Goal: Task Accomplishment & Management: Use online tool/utility

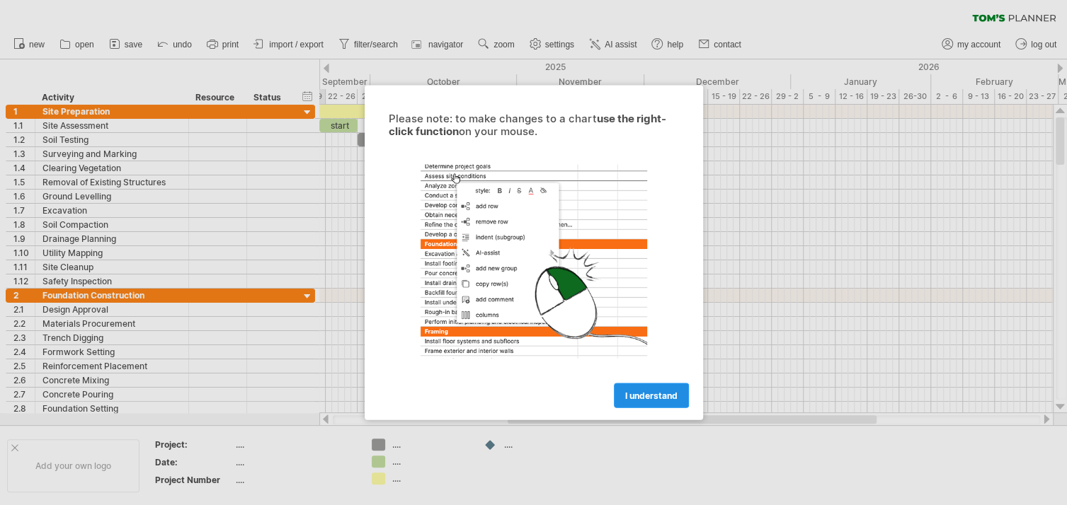
click at [643, 405] on link "I understand" at bounding box center [651, 396] width 75 height 25
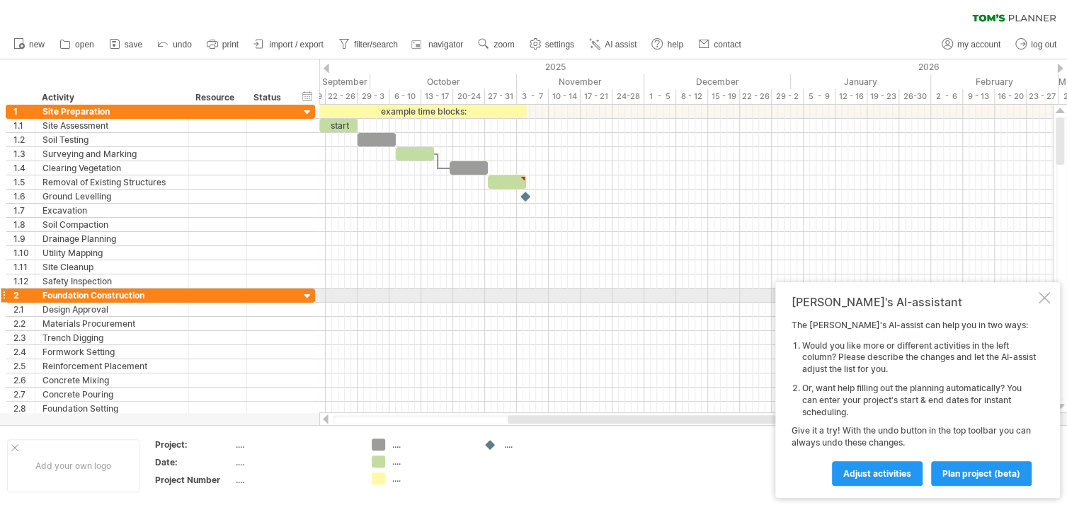
click at [1042, 292] on div at bounding box center [1043, 297] width 11 height 11
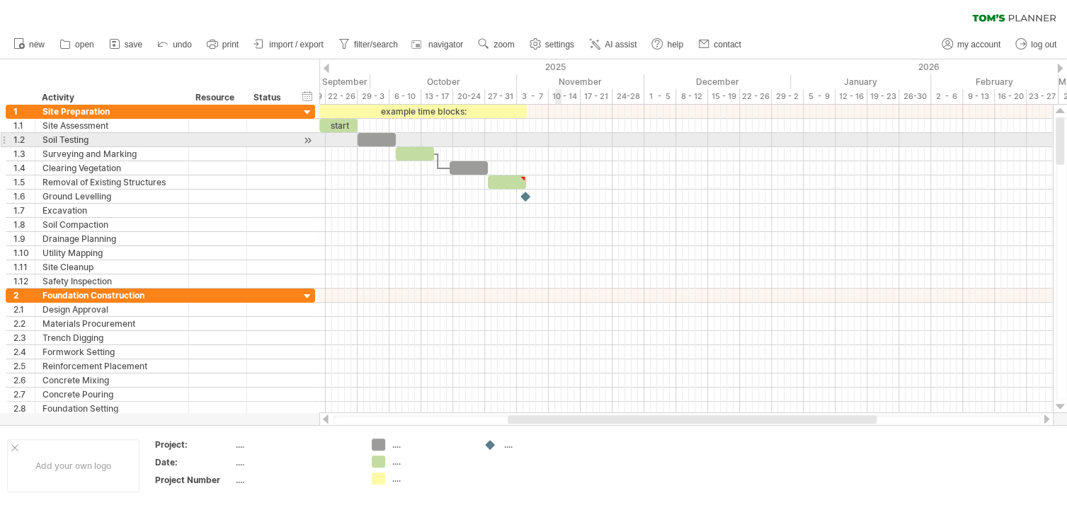
click at [558, 141] on div at bounding box center [685, 140] width 733 height 14
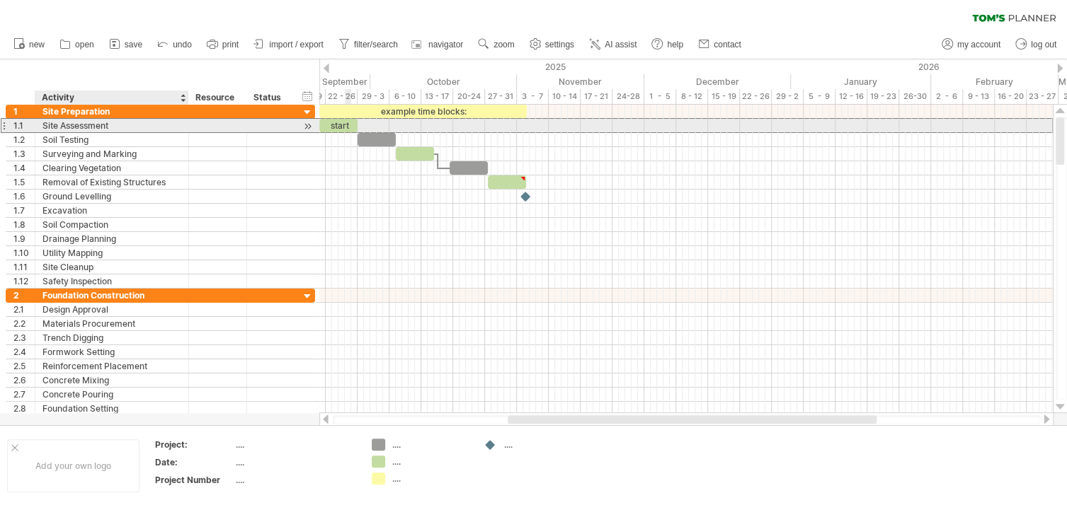
click at [126, 122] on div "Site Assessment" at bounding box center [111, 125] width 139 height 13
click at [126, 122] on input "**********" at bounding box center [111, 125] width 139 height 13
type input "**********"
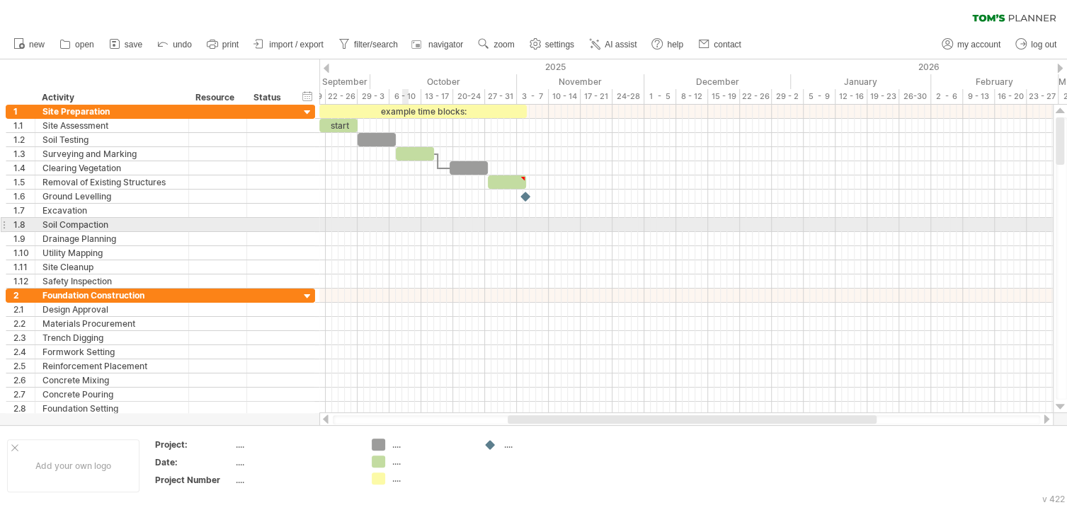
click at [403, 222] on div at bounding box center [685, 225] width 733 height 14
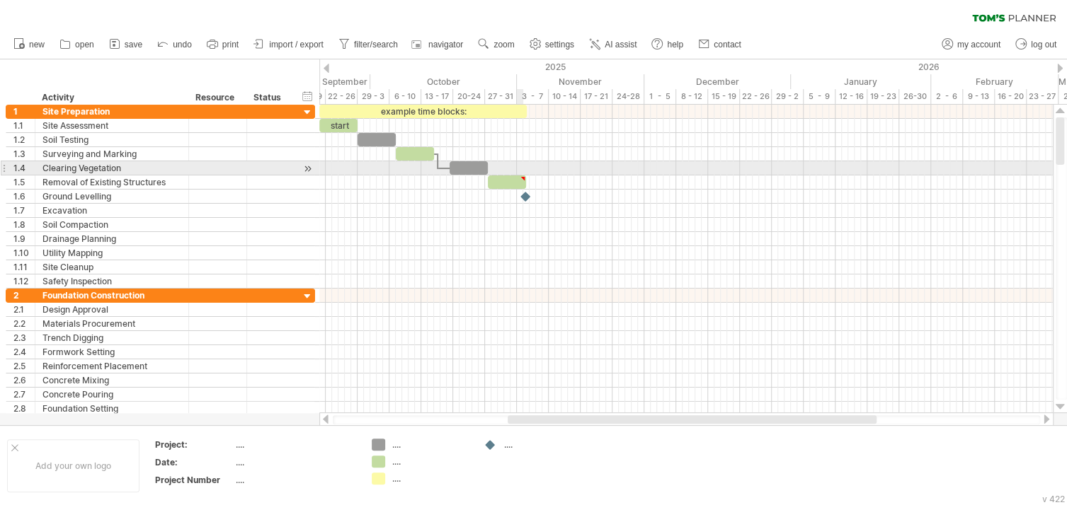
type textarea "**********"
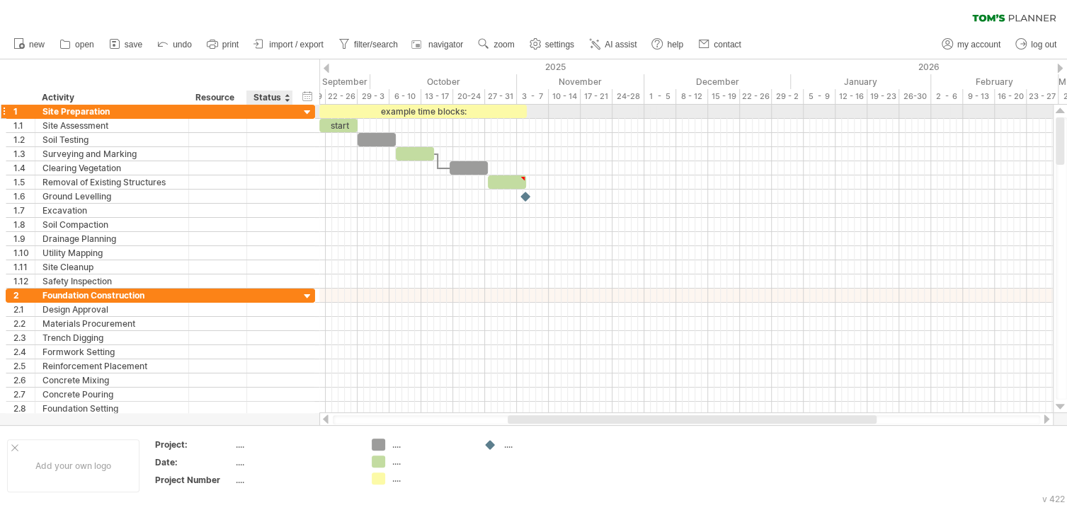
click at [308, 110] on div at bounding box center [307, 112] width 13 height 13
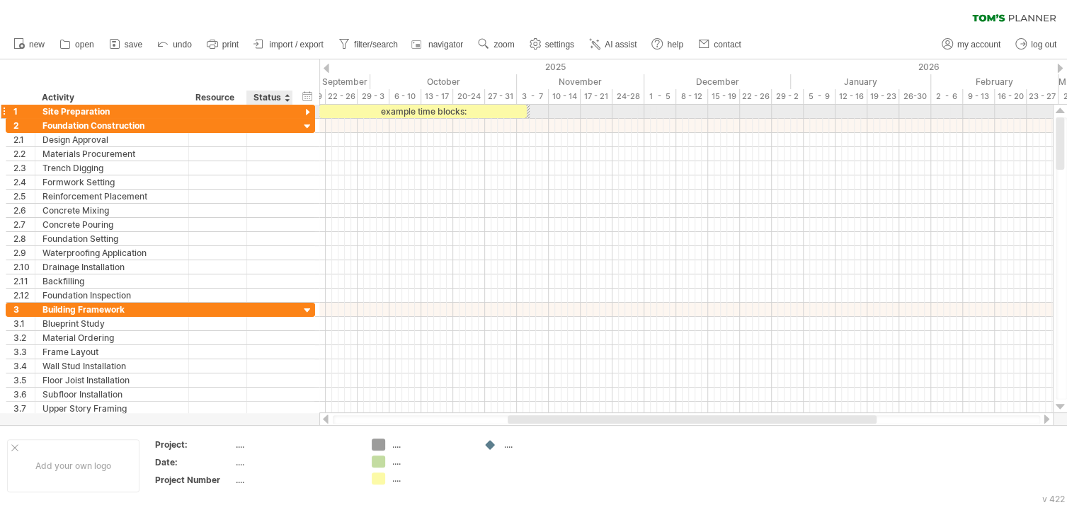
click at [308, 110] on div at bounding box center [307, 112] width 13 height 13
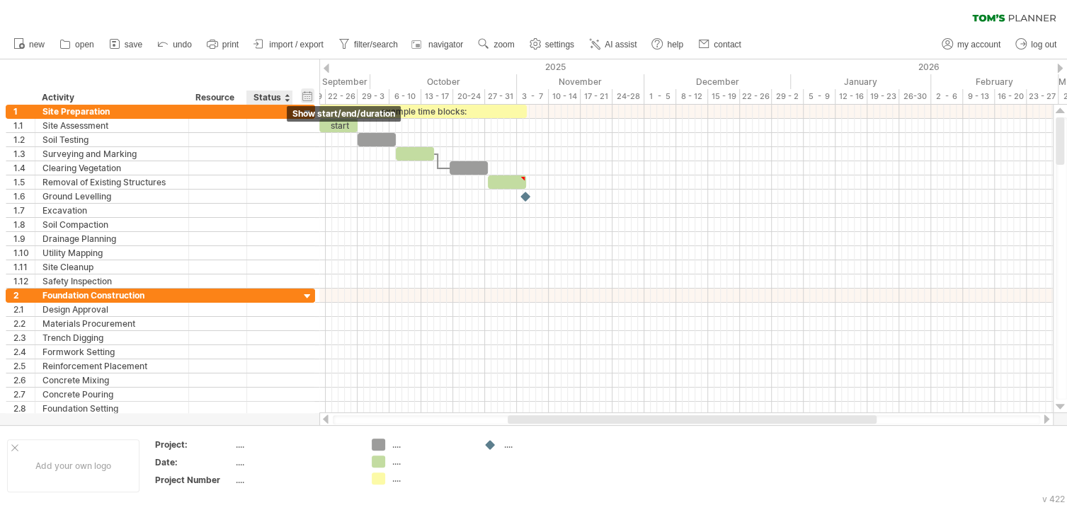
click at [302, 95] on div "hide start/end/duration show start/end/duration" at bounding box center [307, 95] width 13 height 15
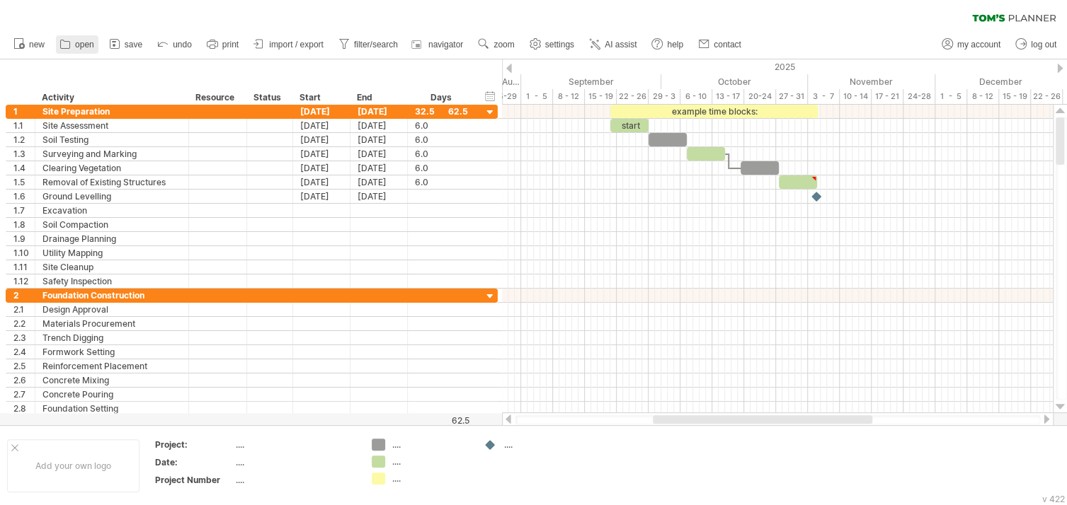
click at [85, 47] on span "open" at bounding box center [84, 45] width 19 height 10
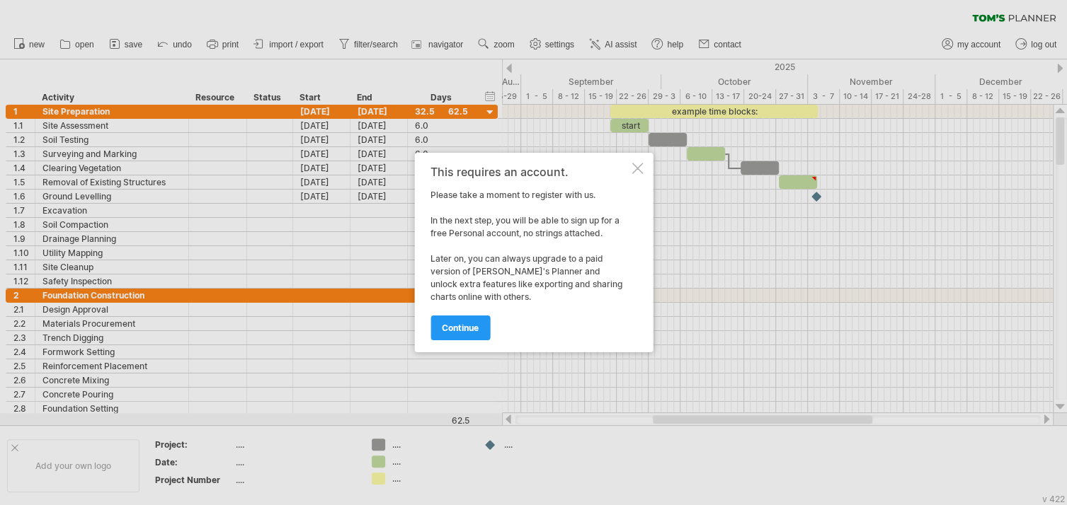
click at [638, 176] on div "This requires an account. Please take a moment to register with us. In the next…" at bounding box center [533, 253] width 239 height 200
click at [638, 170] on div at bounding box center [636, 168] width 11 height 11
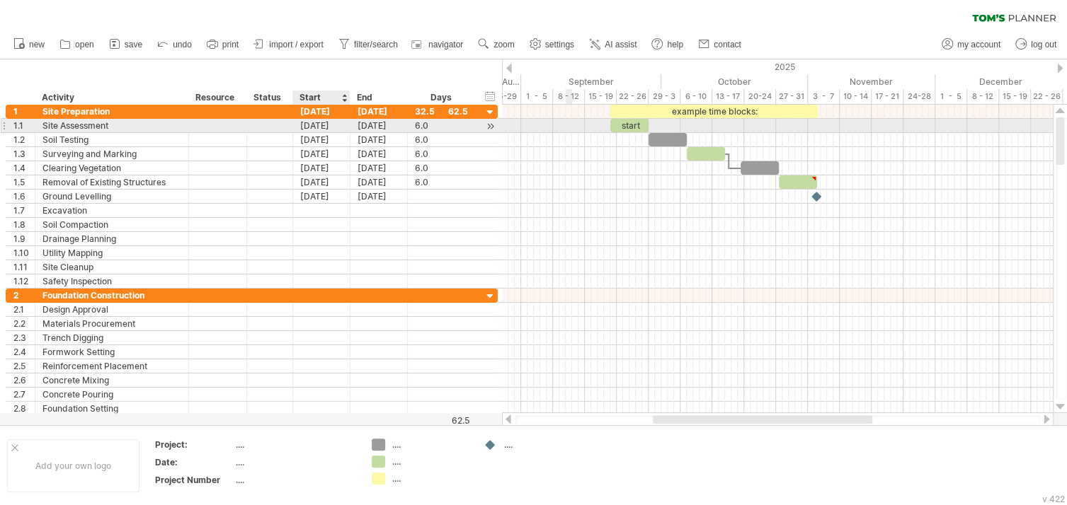
click at [336, 125] on div "[DATE]" at bounding box center [321, 125] width 57 height 13
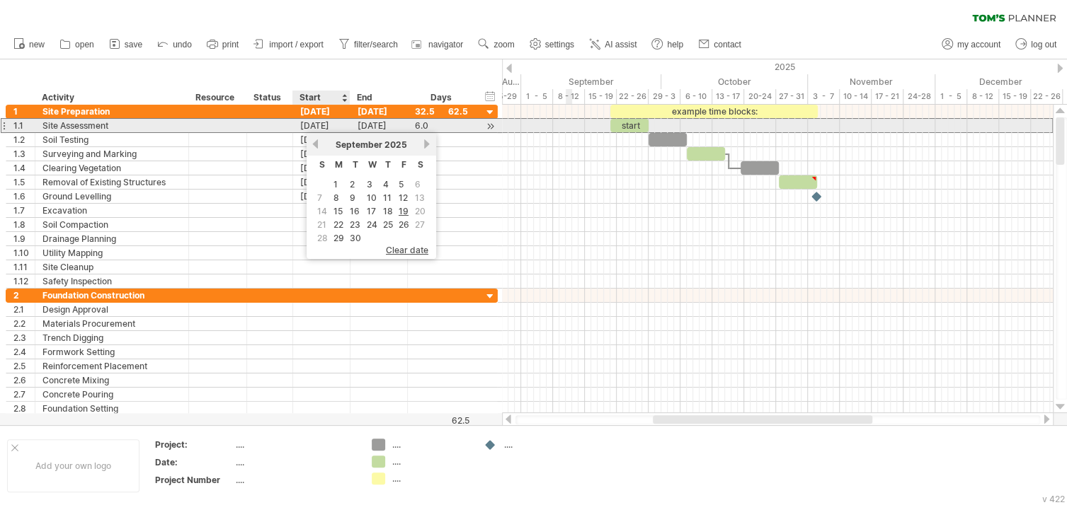
click at [336, 125] on div "[DATE]" at bounding box center [321, 125] width 57 height 13
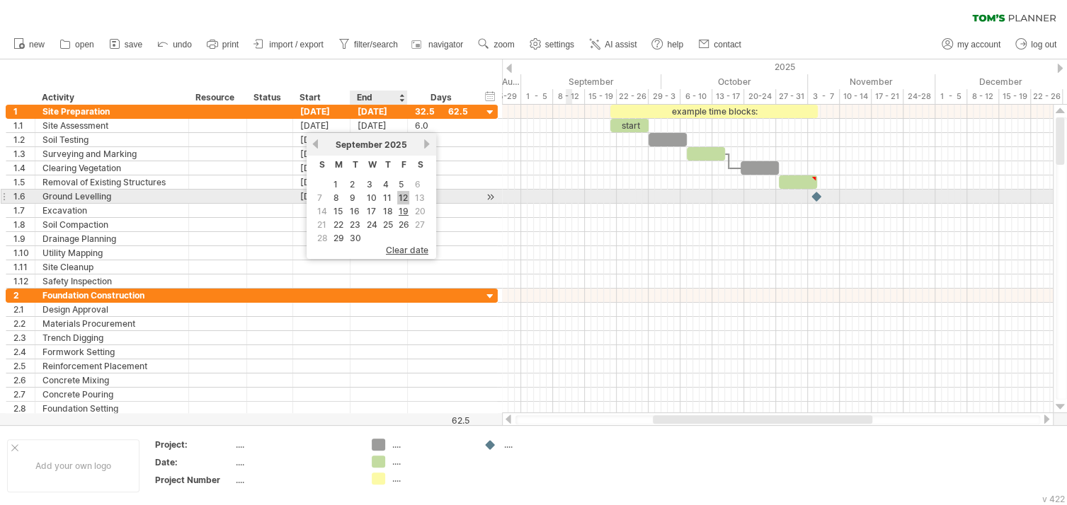
click at [401, 195] on link "12" at bounding box center [403, 197] width 12 height 13
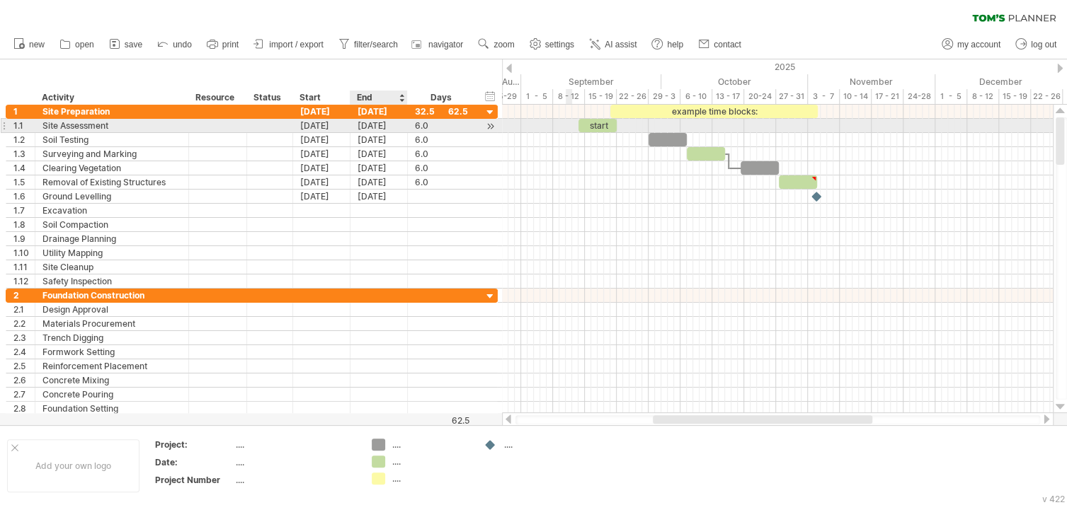
click at [379, 128] on div "[DATE]" at bounding box center [378, 125] width 57 height 13
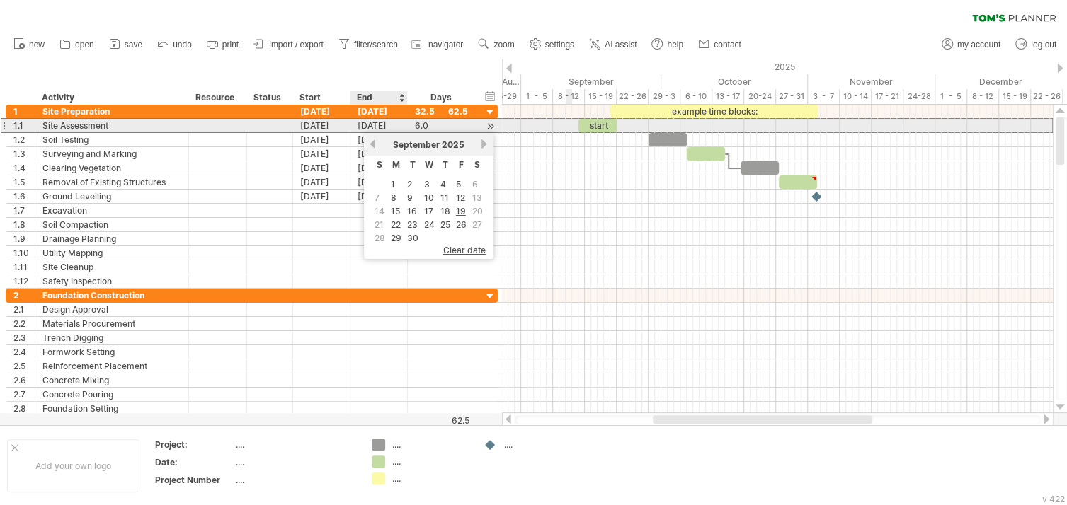
click at [379, 128] on div "[DATE]" at bounding box center [378, 125] width 57 height 13
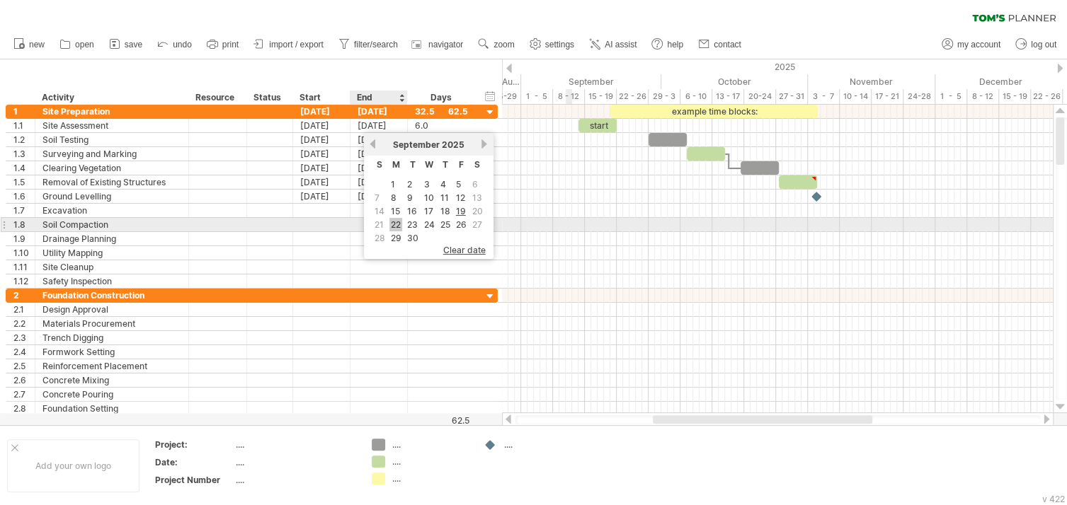
click at [395, 219] on link "22" at bounding box center [395, 224] width 13 height 13
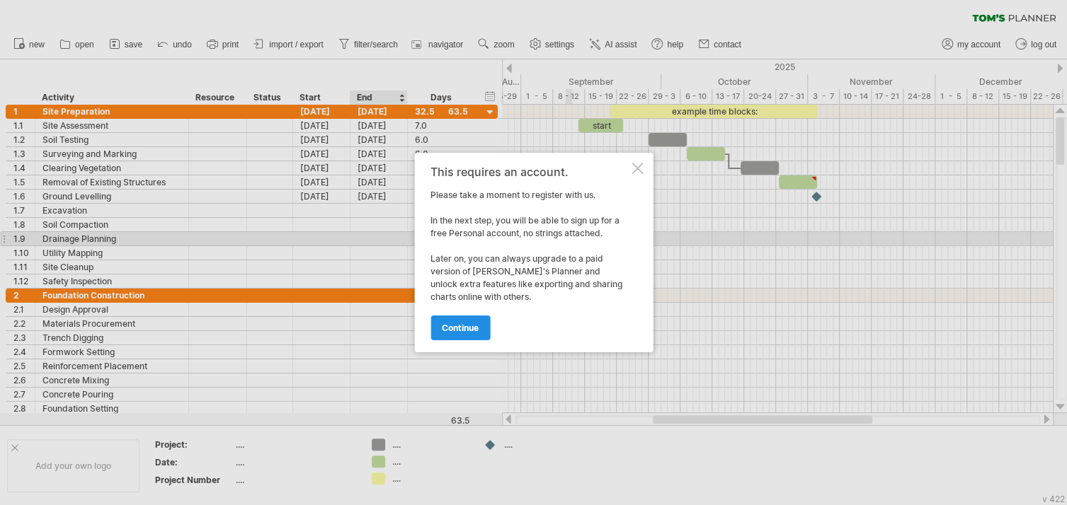
click at [466, 337] on link "continue" at bounding box center [459, 328] width 59 height 25
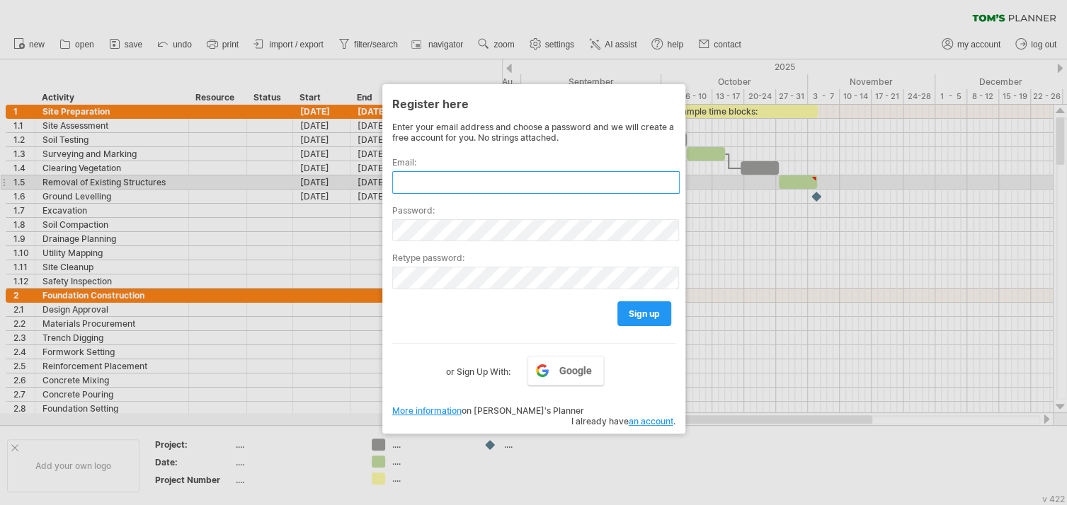
click at [432, 185] on input "text" at bounding box center [535, 182] width 287 height 23
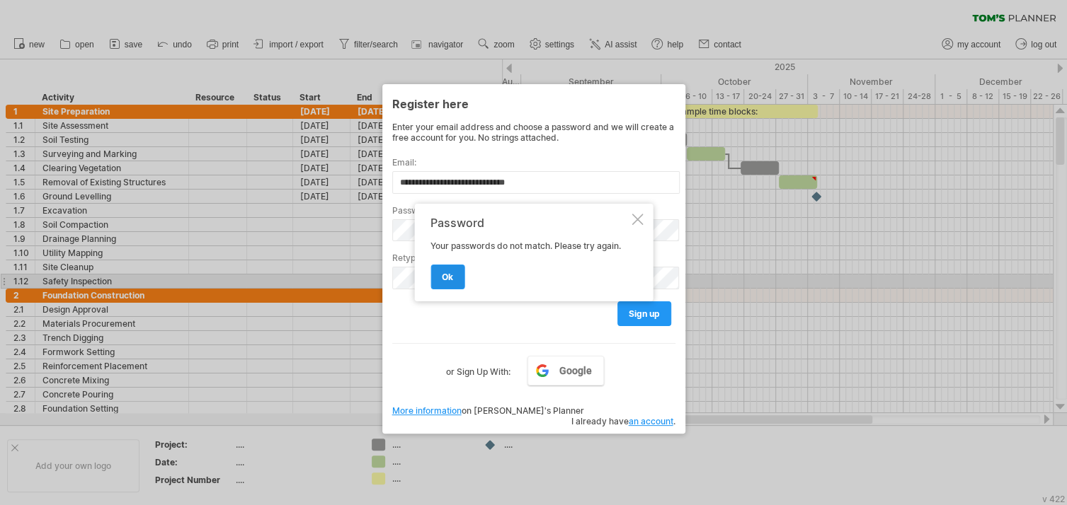
click at [445, 281] on span "ok" at bounding box center [447, 277] width 11 height 11
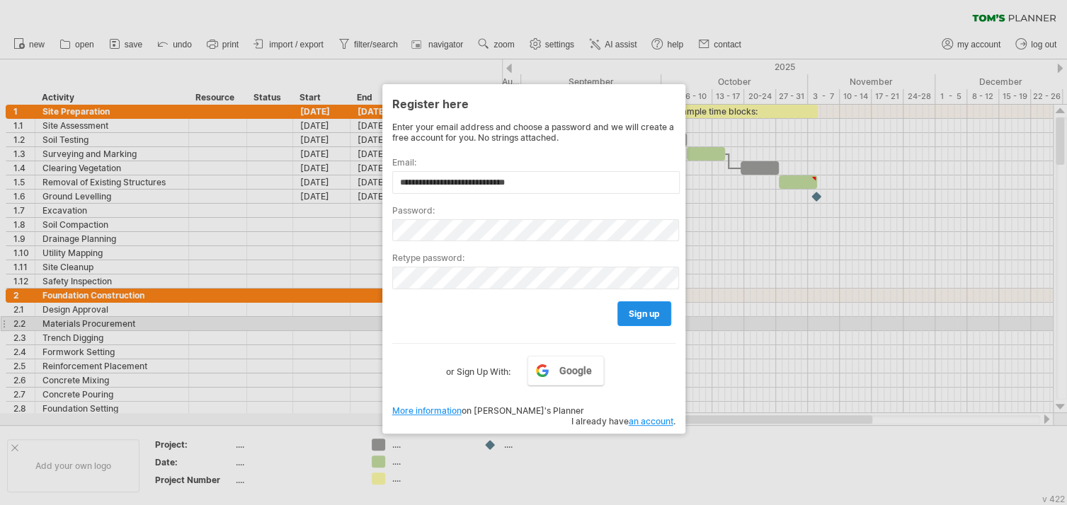
click at [646, 319] on link "sign up" at bounding box center [644, 314] width 54 height 25
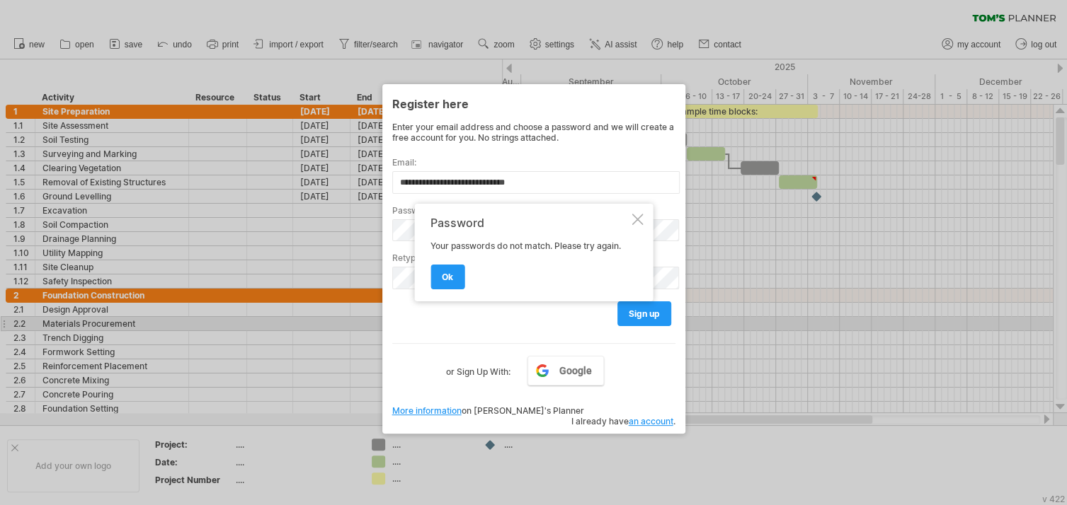
click at [638, 222] on div at bounding box center [636, 219] width 11 height 11
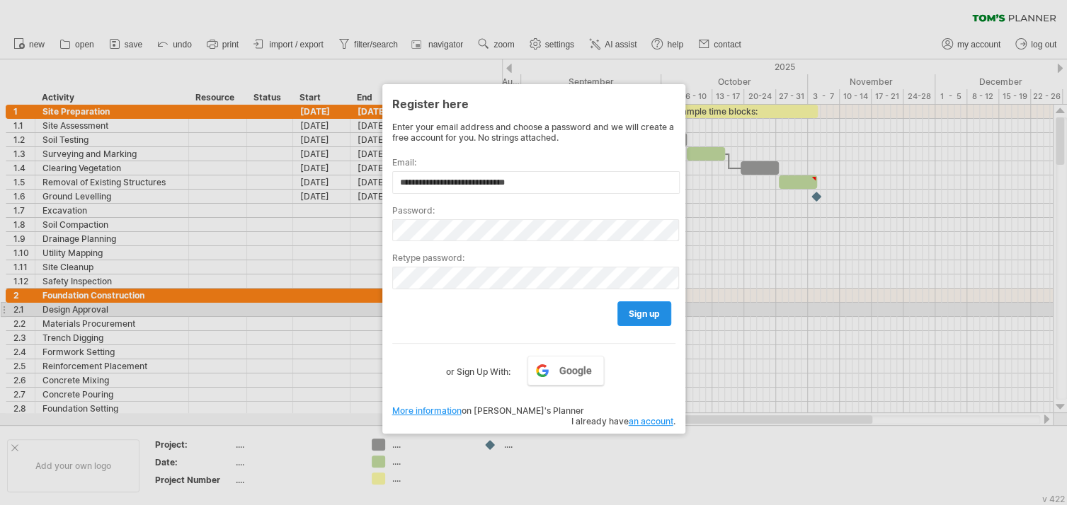
click at [636, 311] on span "sign up" at bounding box center [644, 314] width 31 height 11
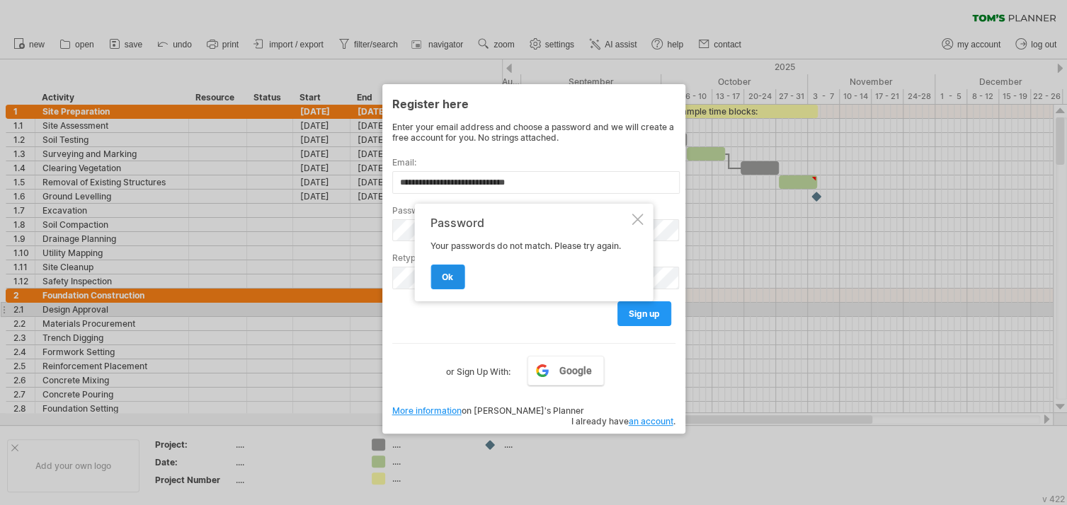
click at [455, 274] on link "ok" at bounding box center [447, 277] width 34 height 25
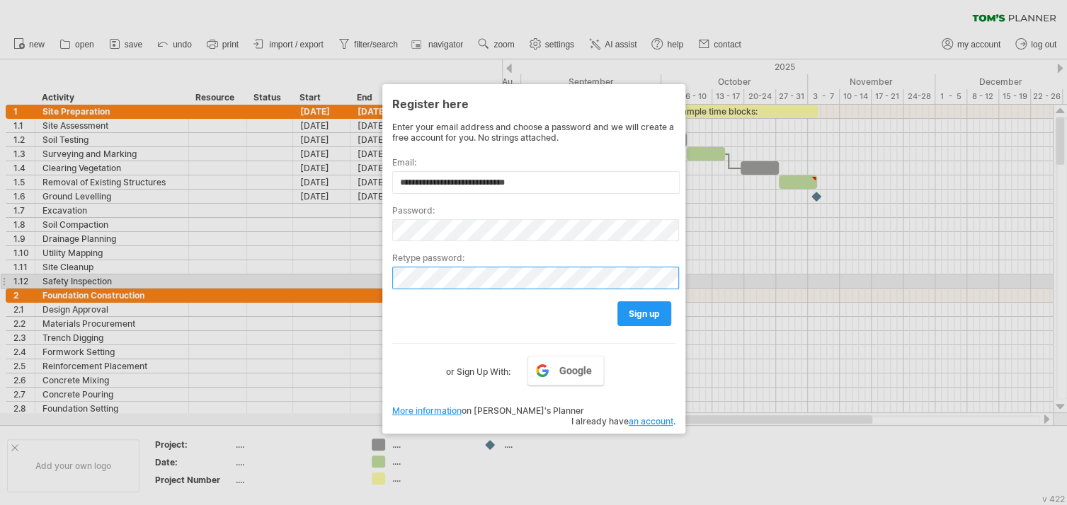
click at [155, 339] on div "Trying to reach [DOMAIN_NAME] Connected again... 0% clear filter new 1" at bounding box center [533, 252] width 1067 height 505
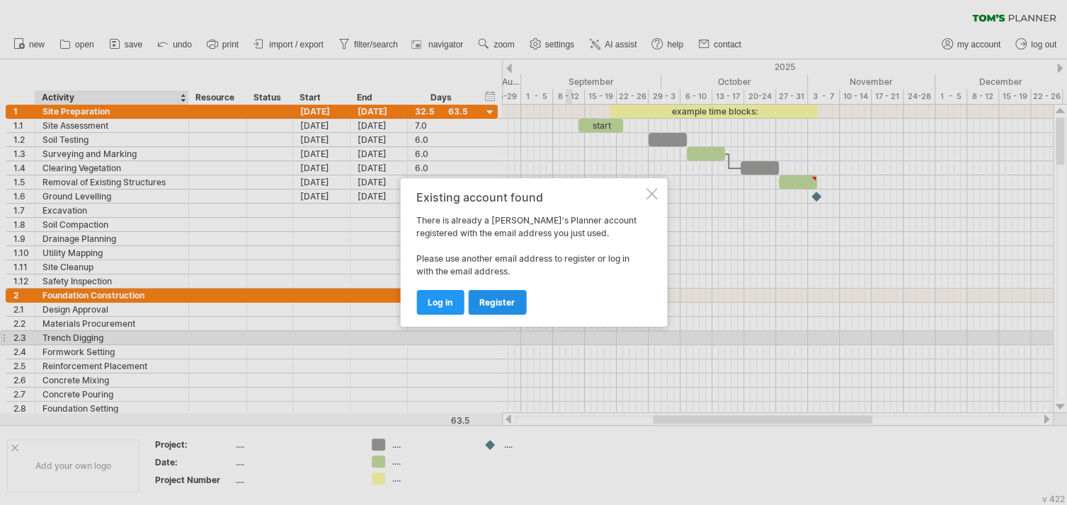
click at [484, 306] on span "register" at bounding box center [496, 302] width 35 height 11
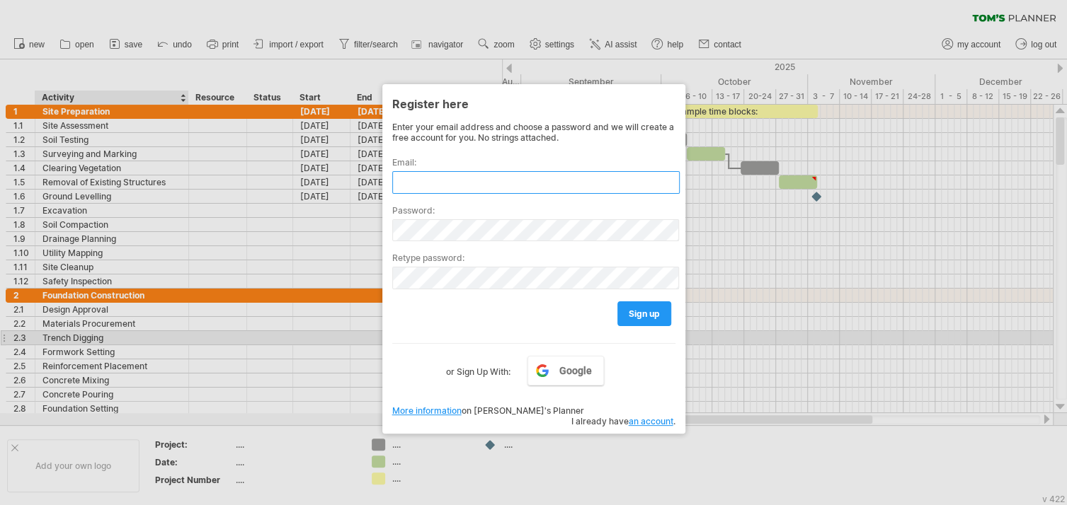
click at [430, 176] on input "text" at bounding box center [535, 182] width 287 height 23
type input "**********"
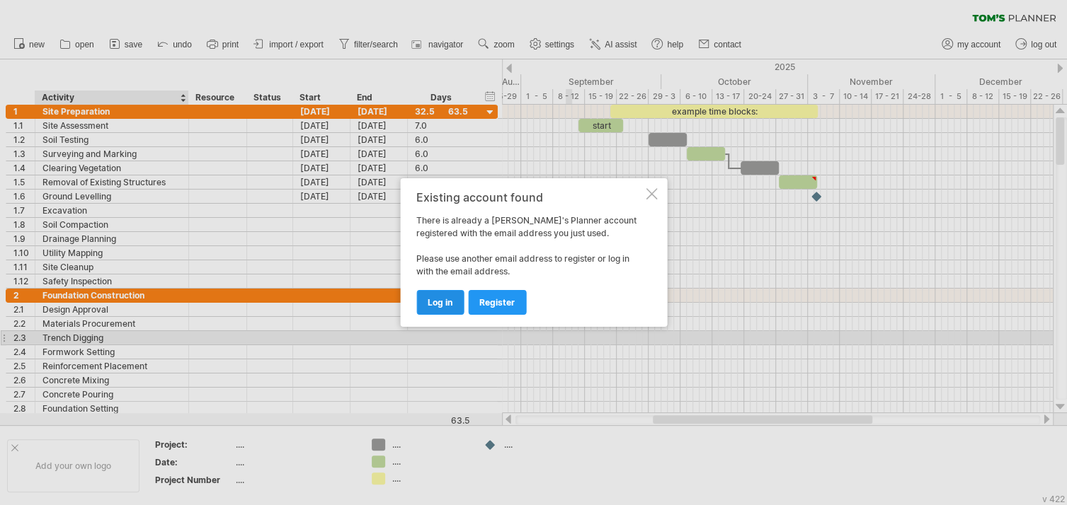
click at [440, 301] on span "log in" at bounding box center [440, 302] width 25 height 11
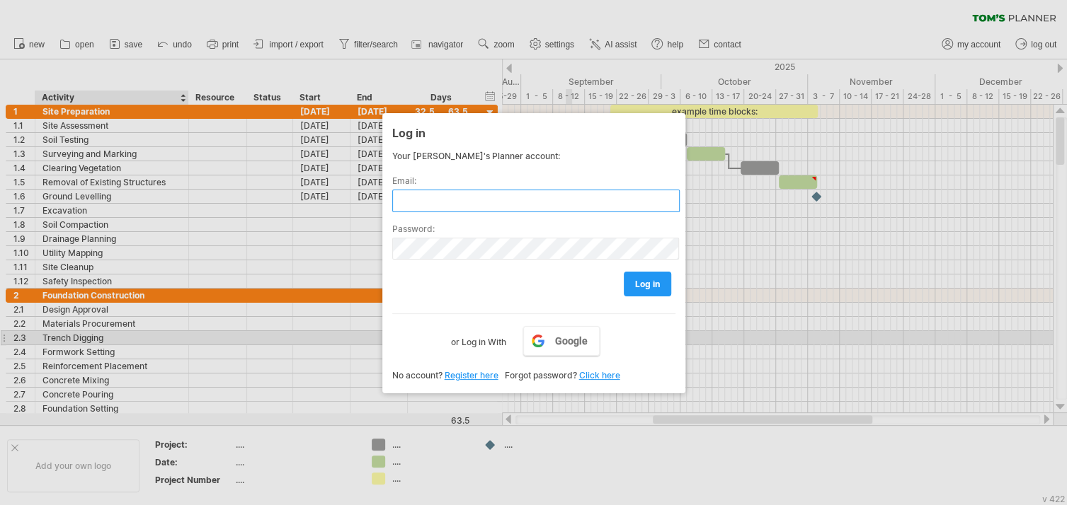
click at [419, 206] on input "text" at bounding box center [535, 201] width 287 height 23
type input "**********"
click at [650, 292] on link "log in" at bounding box center [647, 284] width 47 height 25
click at [638, 280] on span "log in" at bounding box center [647, 284] width 25 height 11
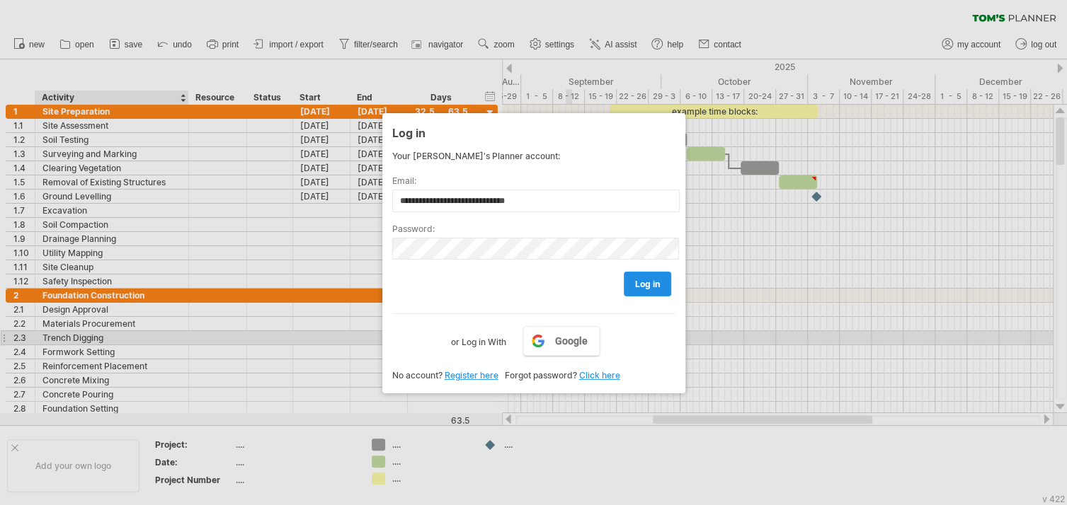
click at [638, 280] on span "log in" at bounding box center [647, 284] width 25 height 11
click at [654, 282] on span "log in" at bounding box center [647, 284] width 25 height 11
click at [188, 261] on div "Trying to reach [DOMAIN_NAME] Connected again... 0% clear filter new 1" at bounding box center [533, 252] width 1067 height 505
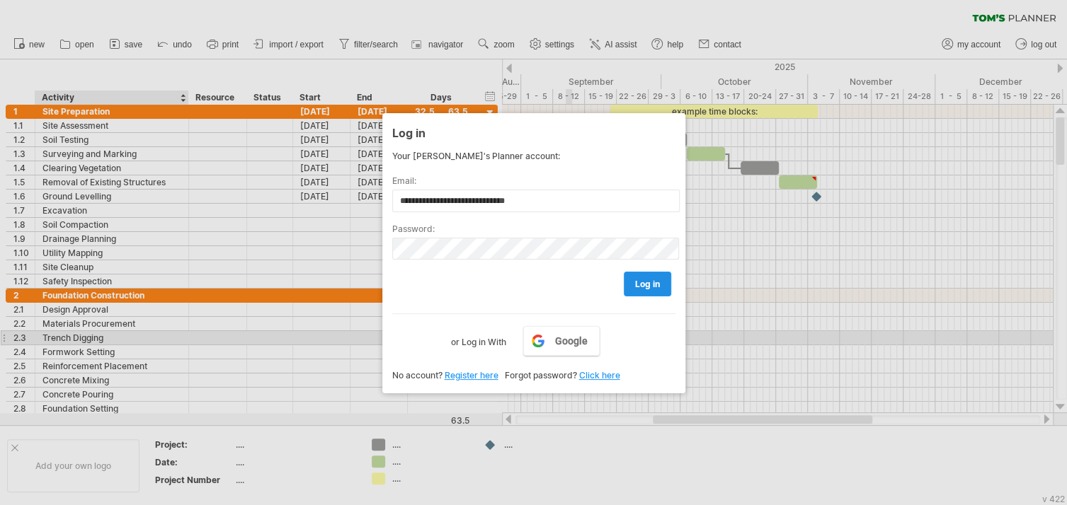
click at [643, 279] on span "log in" at bounding box center [647, 284] width 25 height 11
click at [603, 373] on link "Click here" at bounding box center [599, 375] width 41 height 11
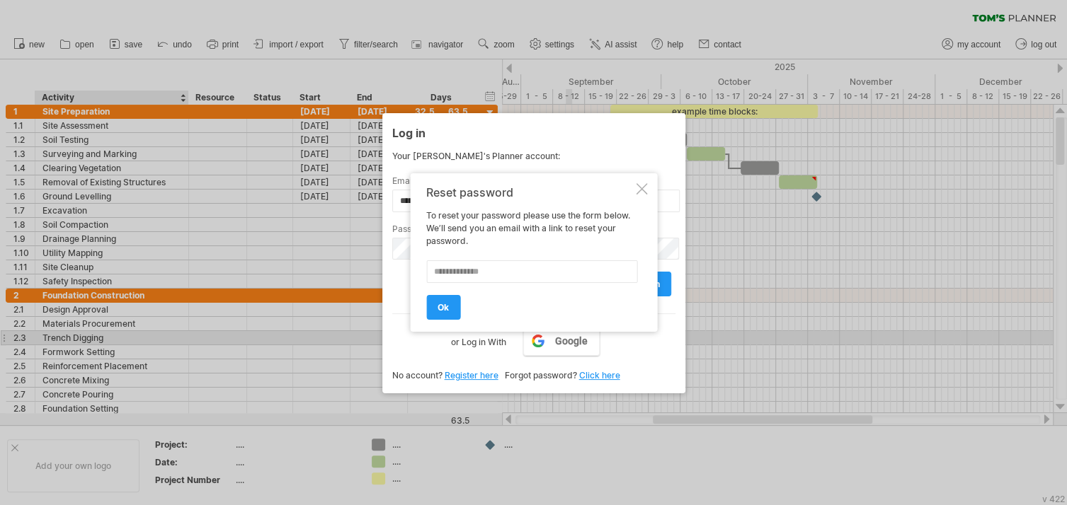
click at [513, 272] on input "text" at bounding box center [531, 271] width 211 height 23
type input "**********"
click at [457, 314] on link "ok" at bounding box center [443, 307] width 34 height 25
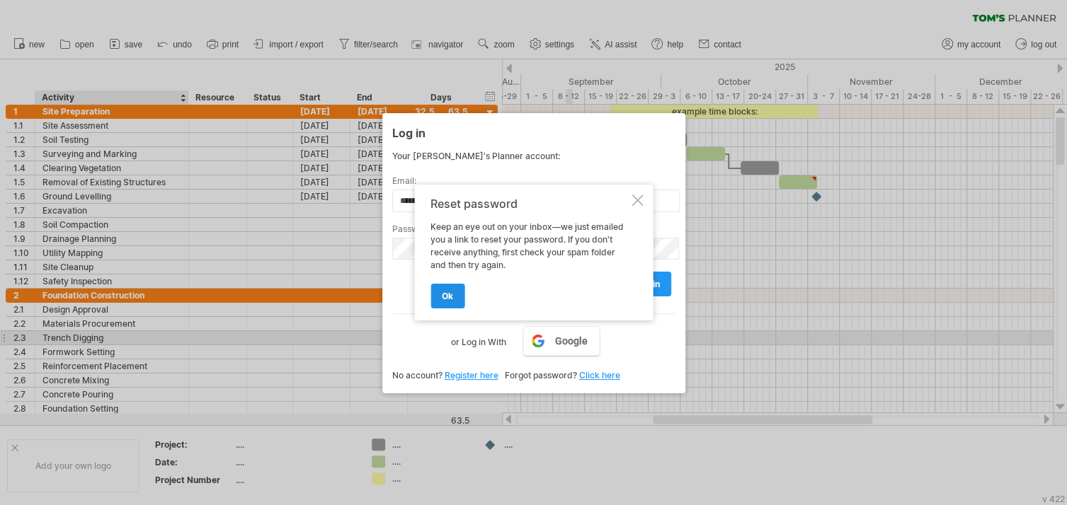
click at [437, 292] on link "ok" at bounding box center [447, 296] width 34 height 25
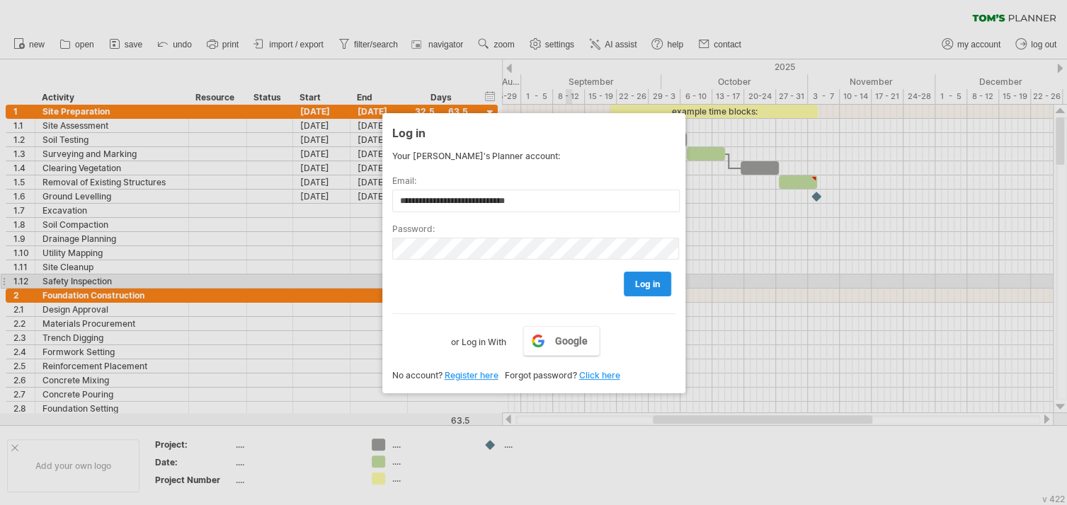
click at [655, 280] on span "log in" at bounding box center [647, 284] width 25 height 11
click at [661, 282] on link "log in" at bounding box center [647, 284] width 47 height 25
